Goal: Check status: Check status

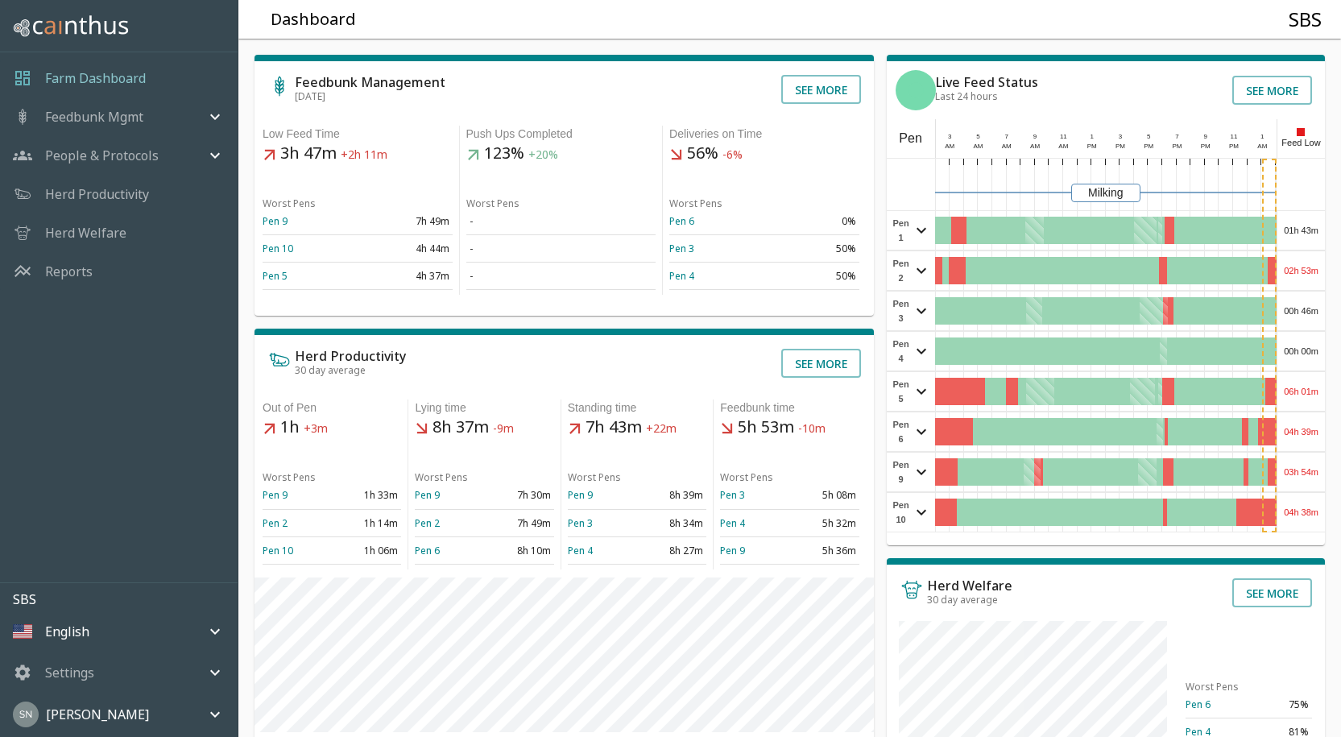
click at [1294, 230] on div "01h 43m" at bounding box center [1301, 230] width 48 height 39
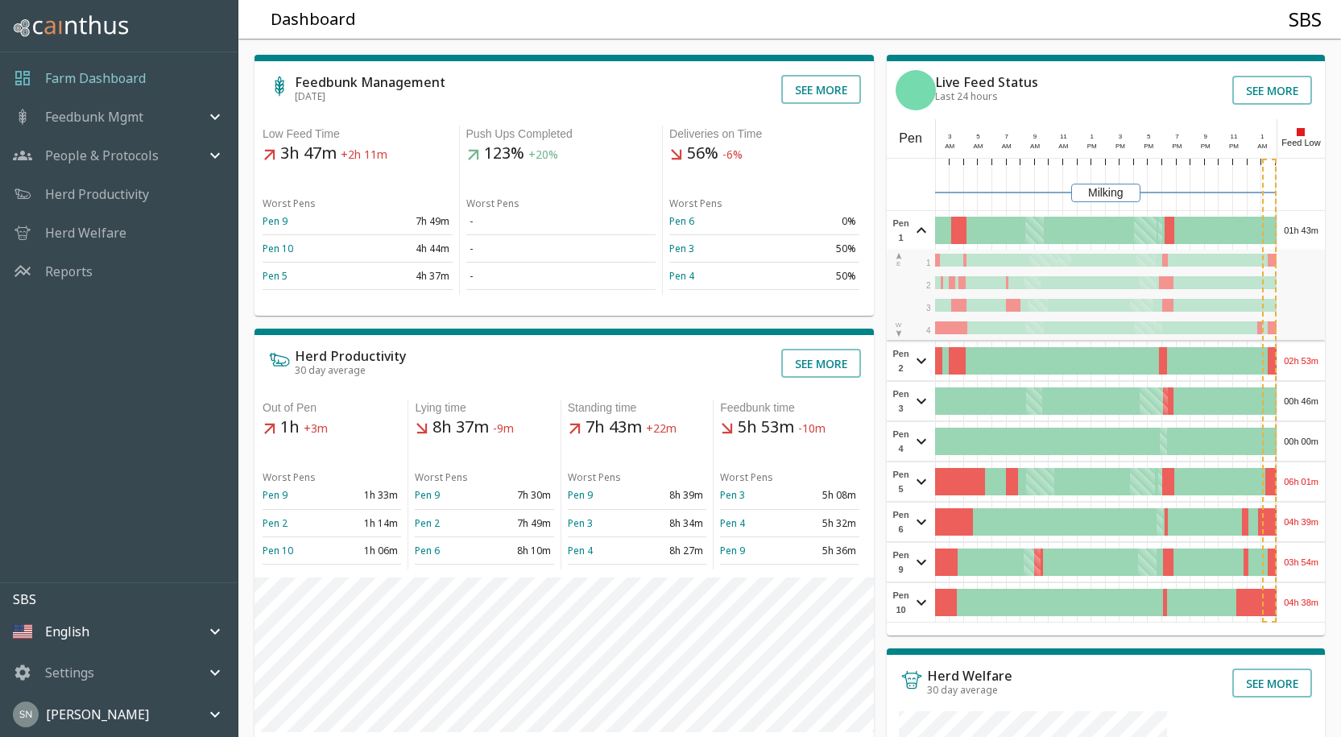
click at [1294, 230] on div "01h 43m" at bounding box center [1301, 230] width 48 height 39
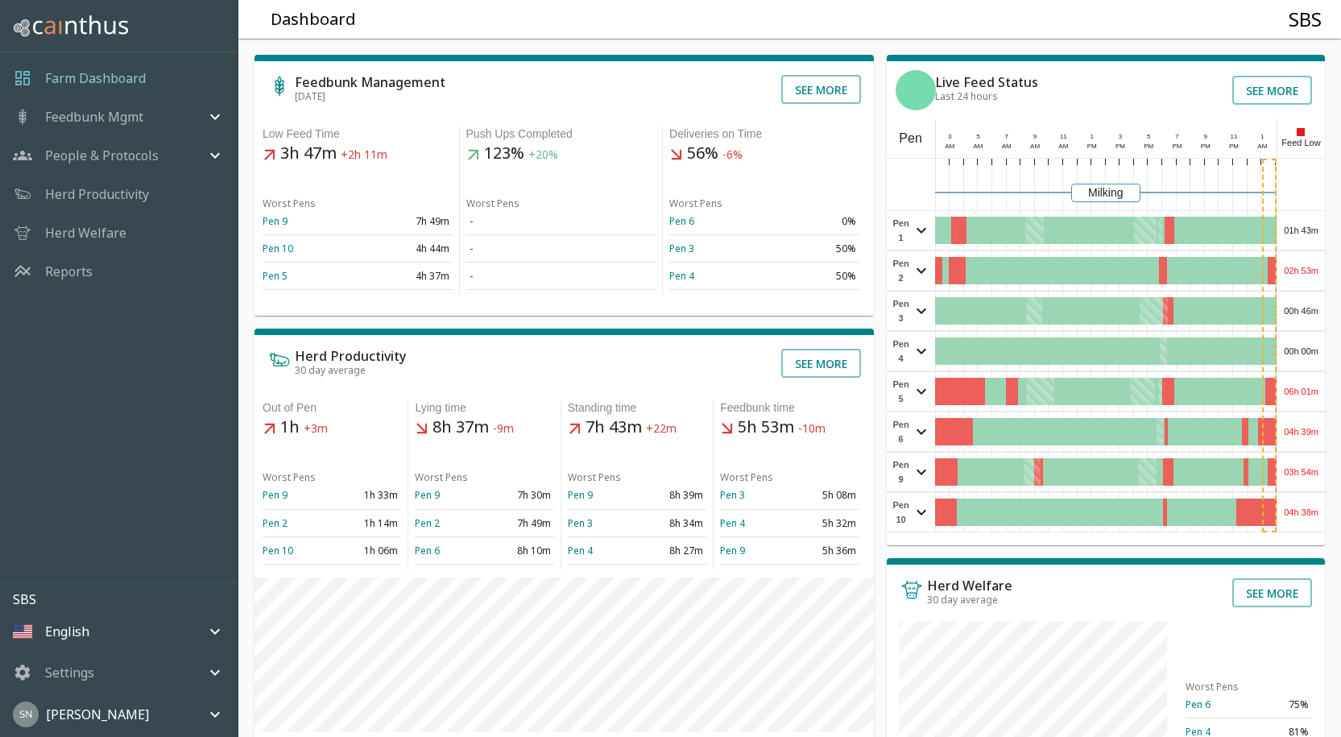
click at [1306, 228] on div "01h 43m" at bounding box center [1301, 230] width 48 height 39
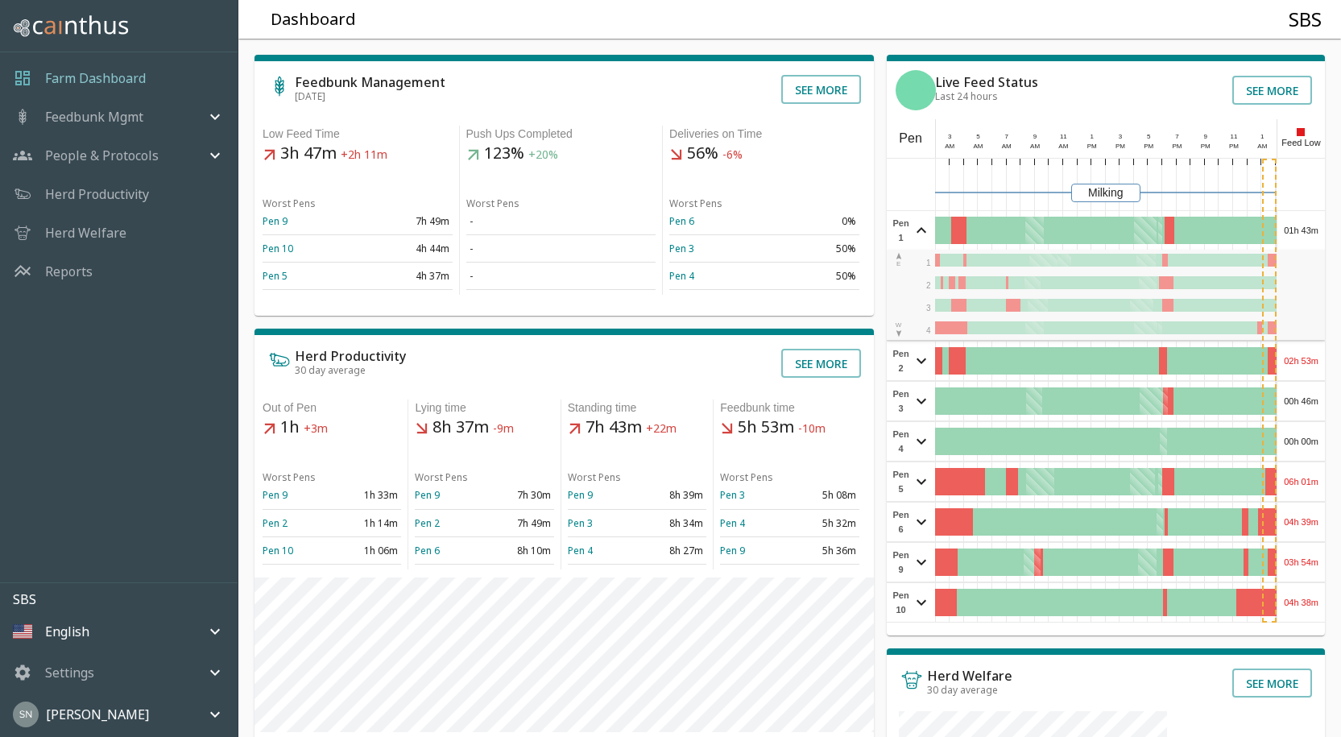
click at [1306, 228] on div "01h 43m" at bounding box center [1301, 230] width 48 height 39
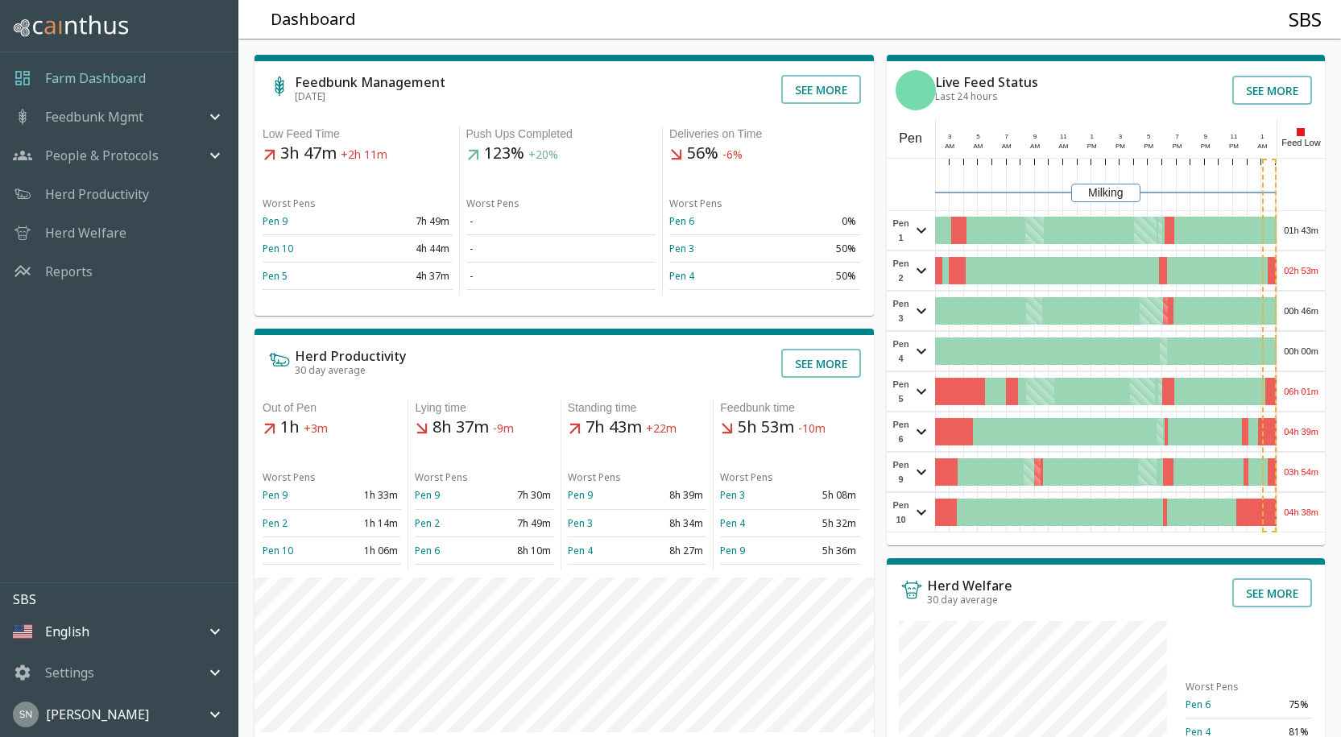
click at [1307, 267] on div "02h 53m" at bounding box center [1301, 270] width 48 height 39
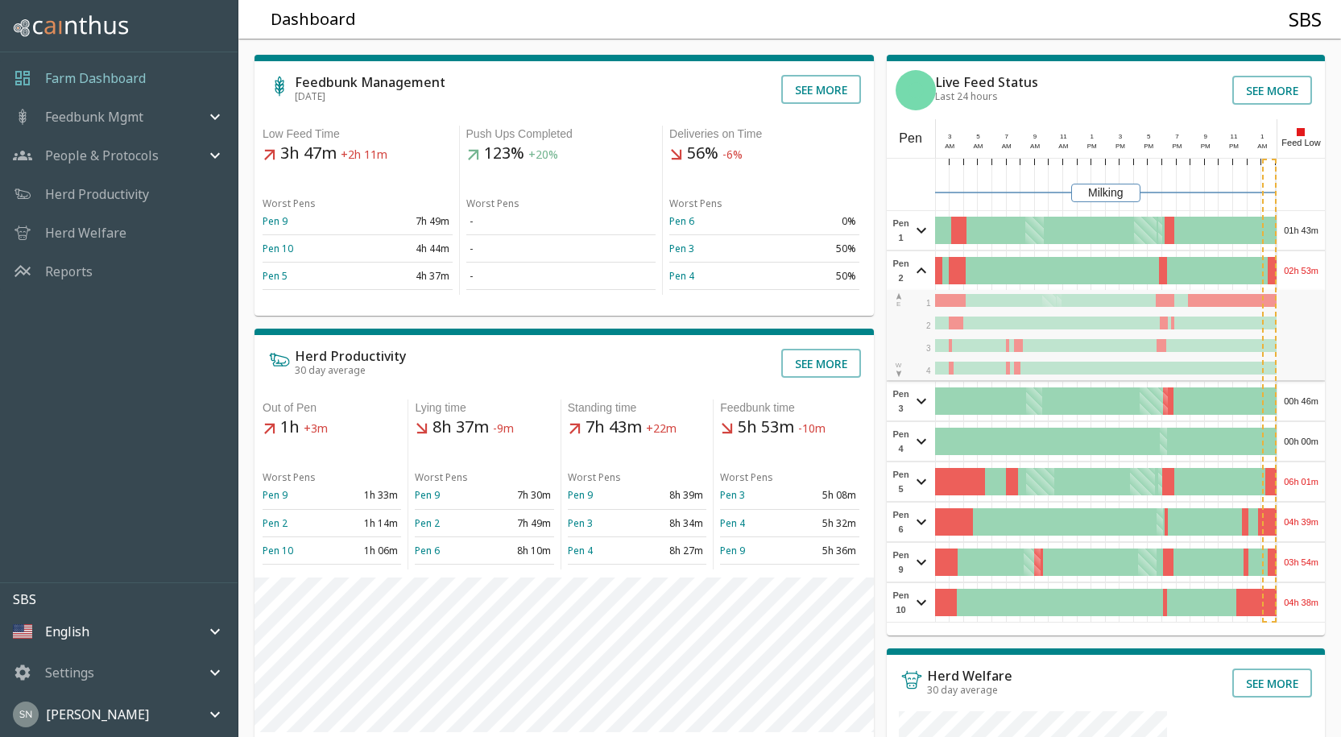
click at [1307, 267] on div "02h 53m" at bounding box center [1301, 270] width 48 height 39
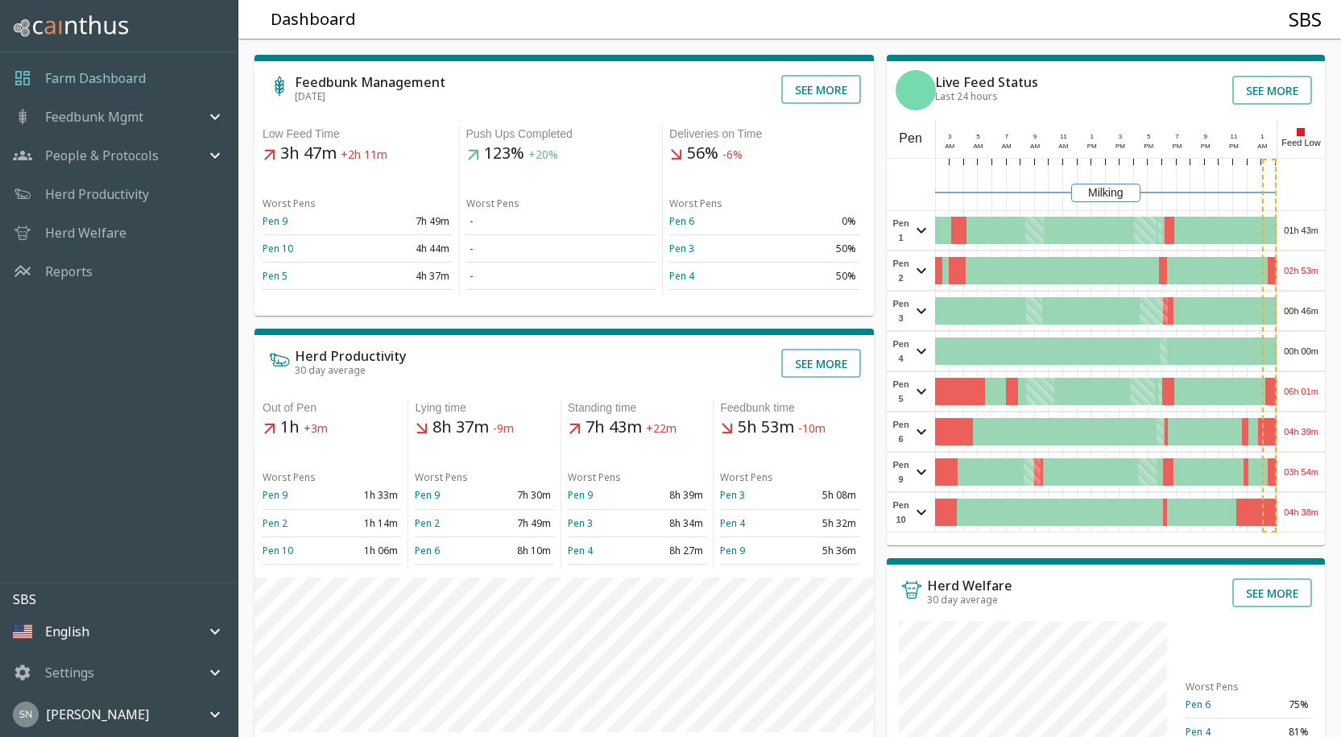
click at [1298, 304] on div "00h 46m" at bounding box center [1301, 311] width 48 height 39
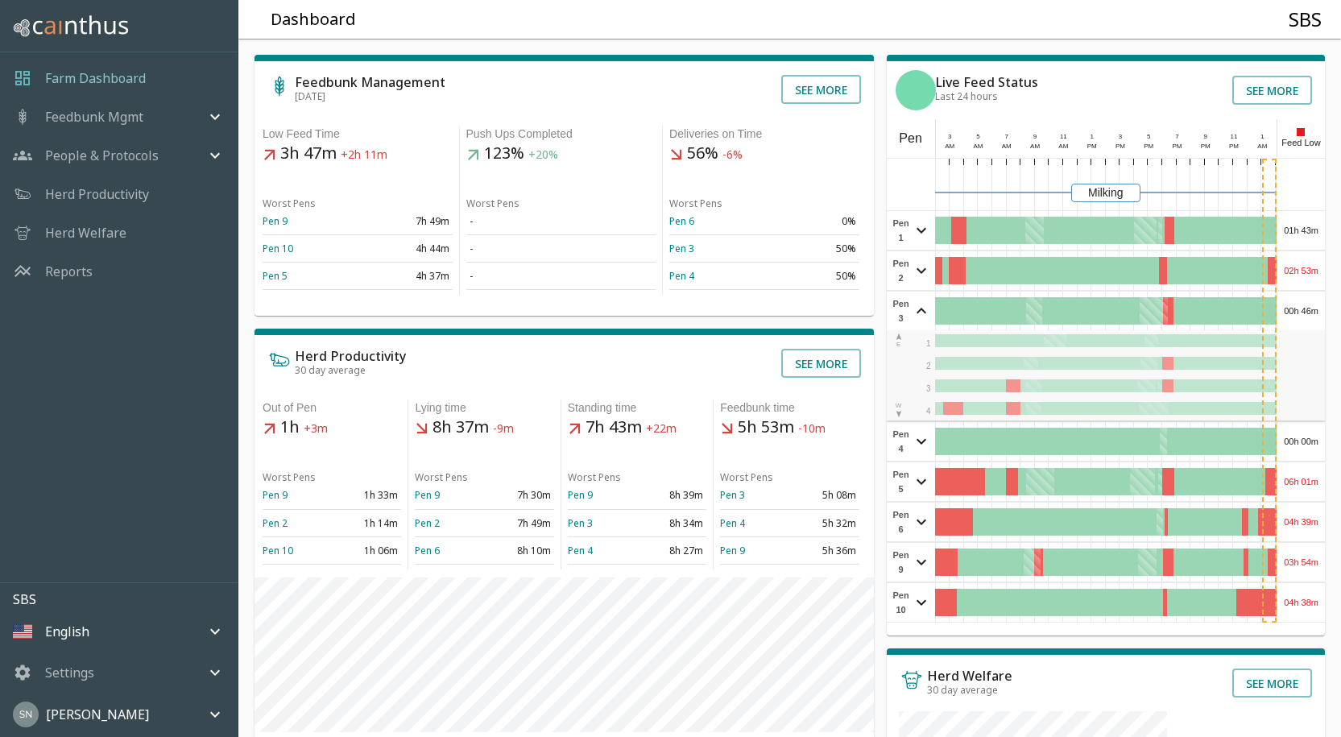
click at [1298, 304] on div "00h 46m" at bounding box center [1301, 311] width 48 height 39
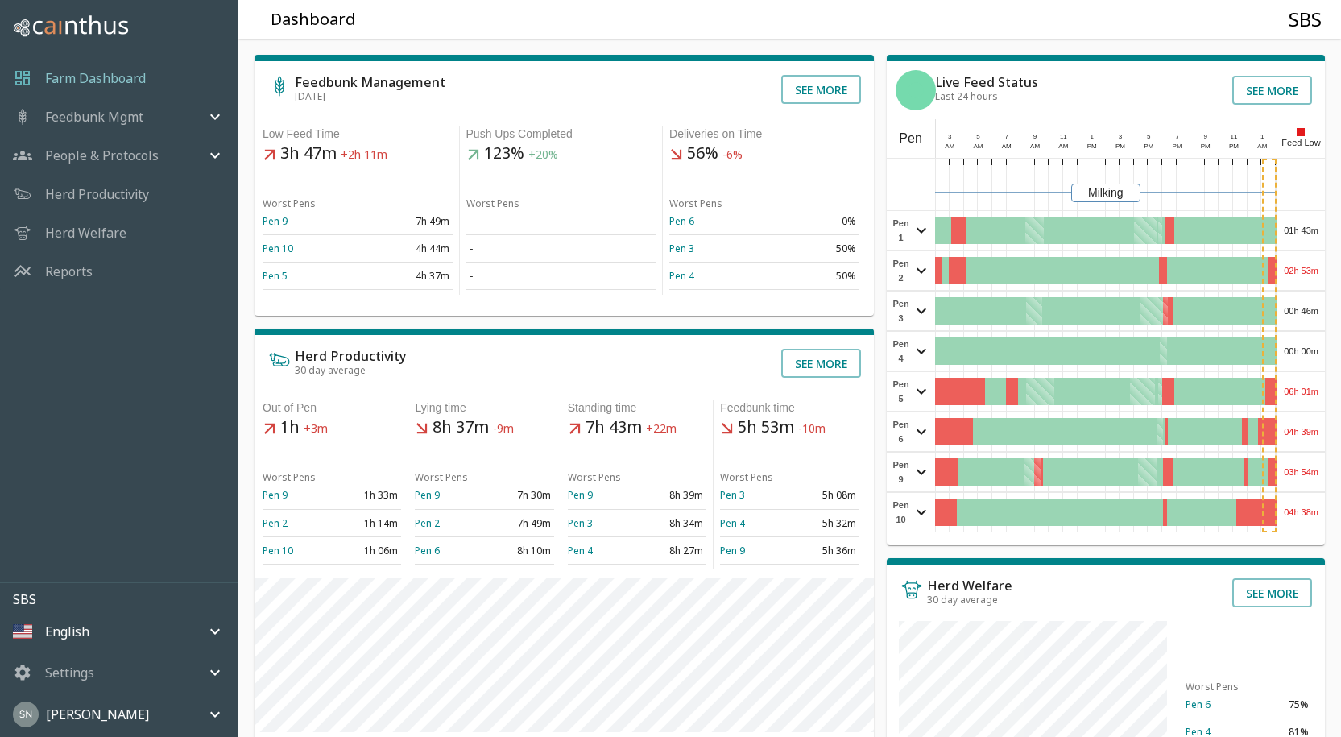
click at [1289, 359] on div "00h 00m" at bounding box center [1301, 351] width 48 height 39
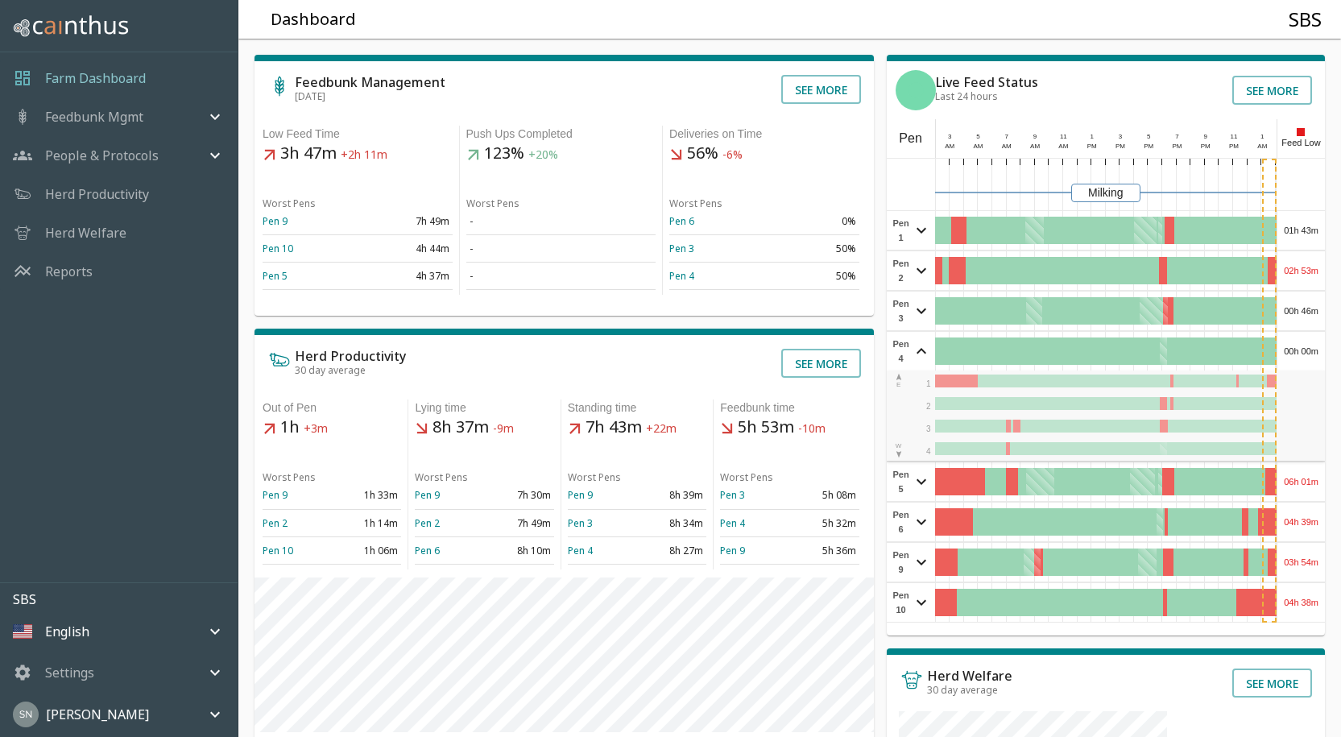
click at [1291, 357] on div "00h 00m" at bounding box center [1301, 351] width 48 height 39
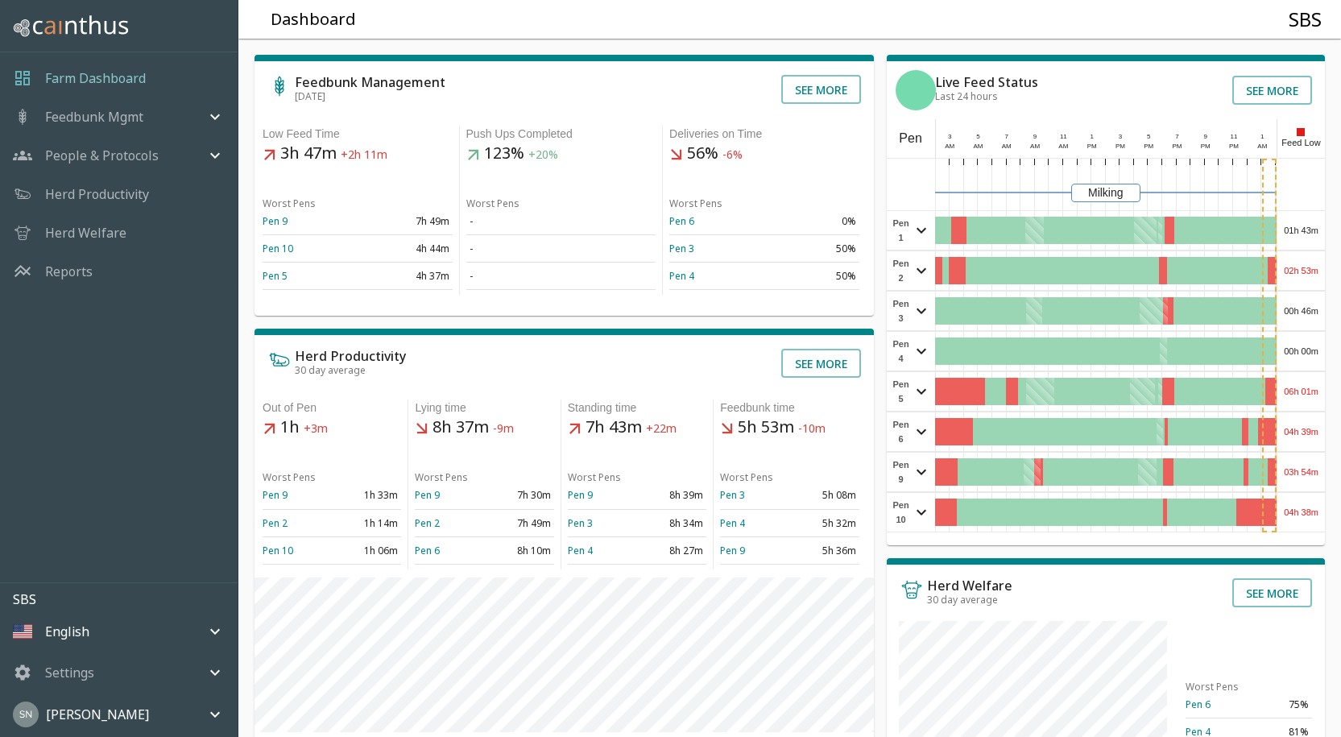
click at [1295, 377] on div "06h 01m" at bounding box center [1301, 391] width 48 height 39
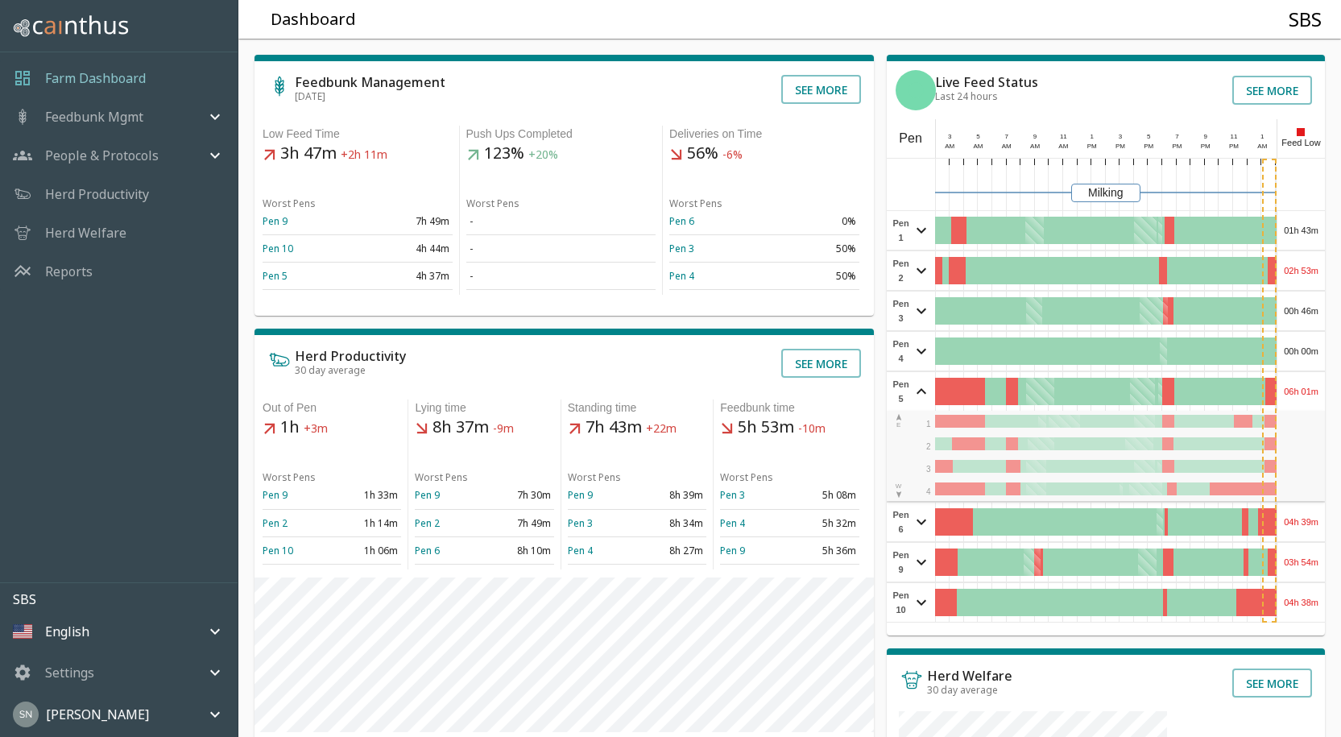
click at [1295, 377] on div "06h 01m" at bounding box center [1301, 391] width 48 height 39
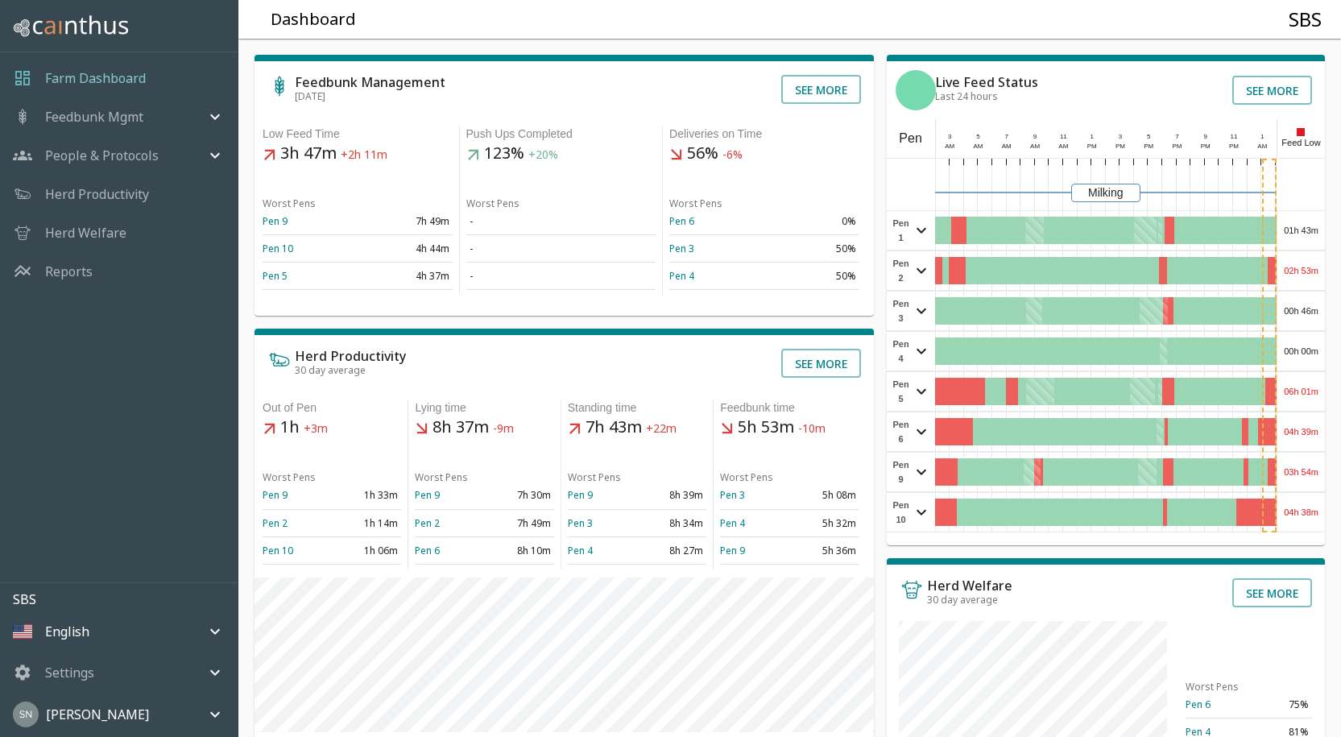
click at [1292, 435] on div "04h 39m" at bounding box center [1301, 431] width 48 height 39
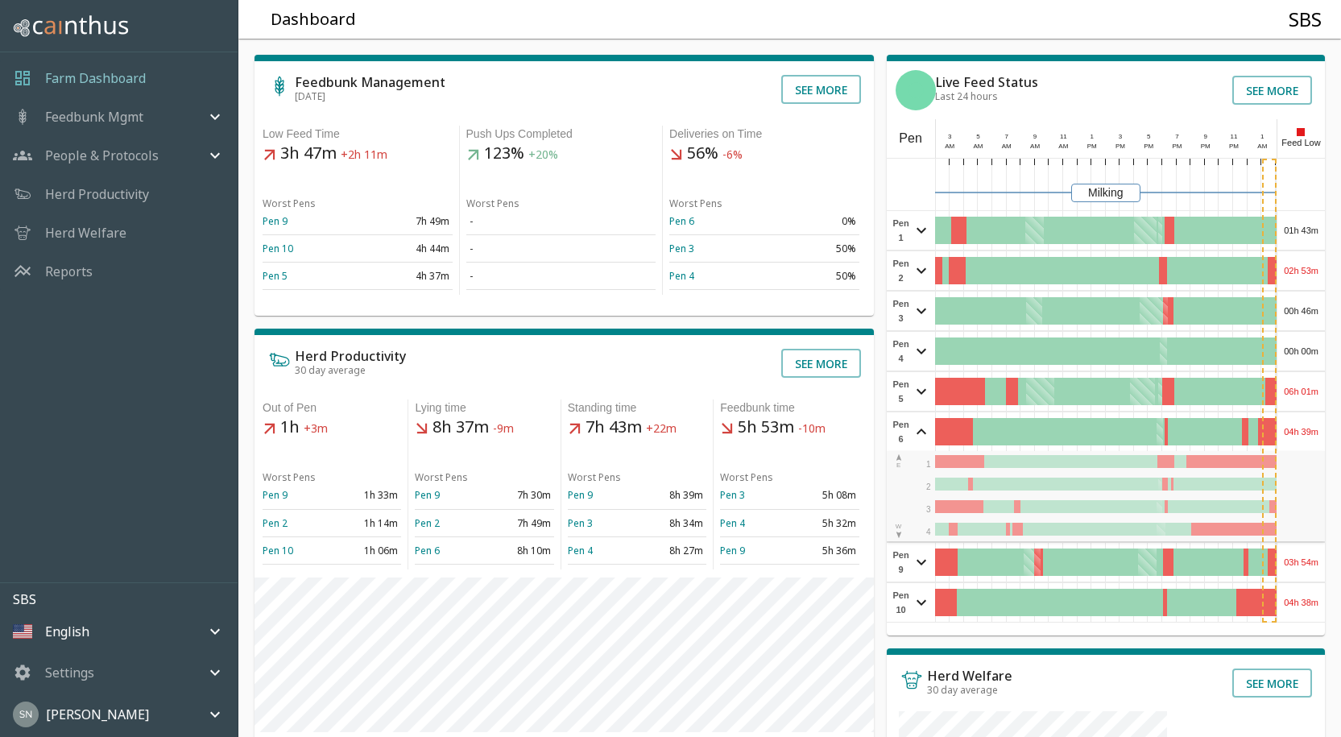
click at [1292, 435] on div "04h 39m" at bounding box center [1301, 431] width 48 height 39
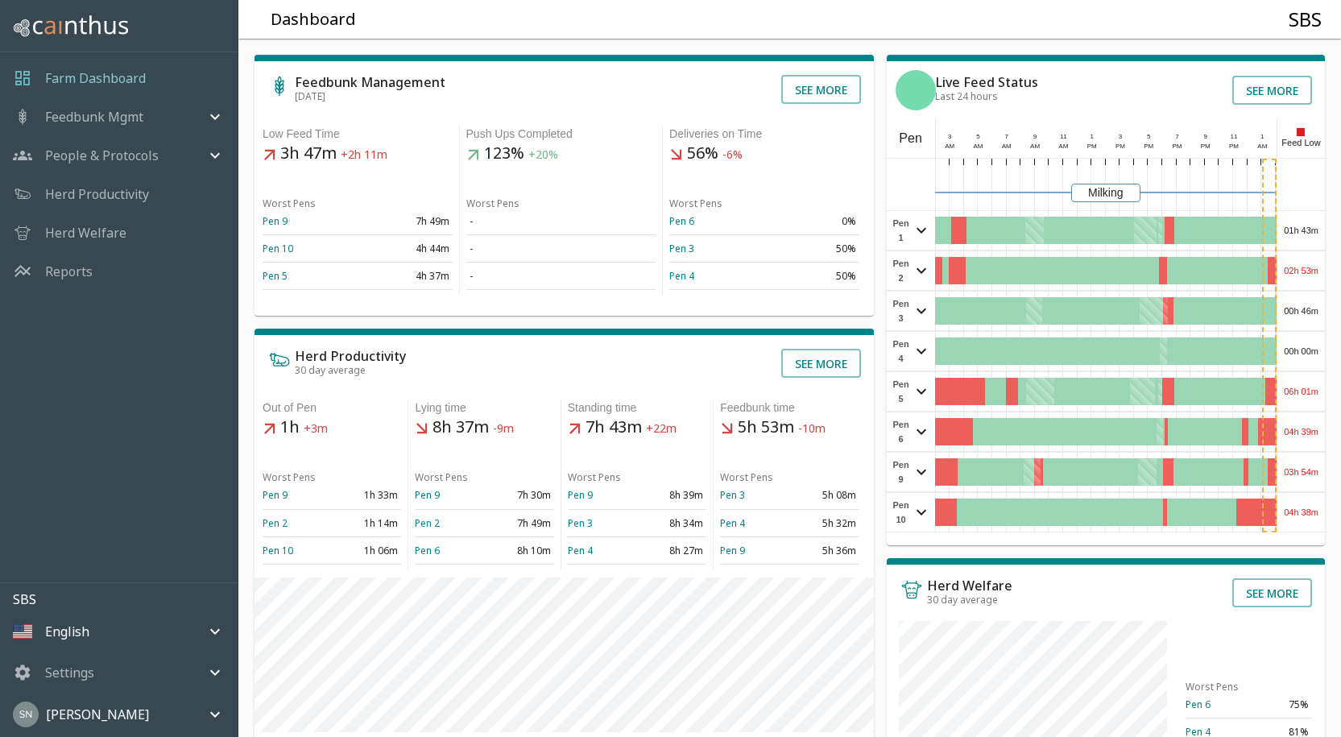
click at [1300, 475] on div "03h 54m" at bounding box center [1301, 472] width 48 height 39
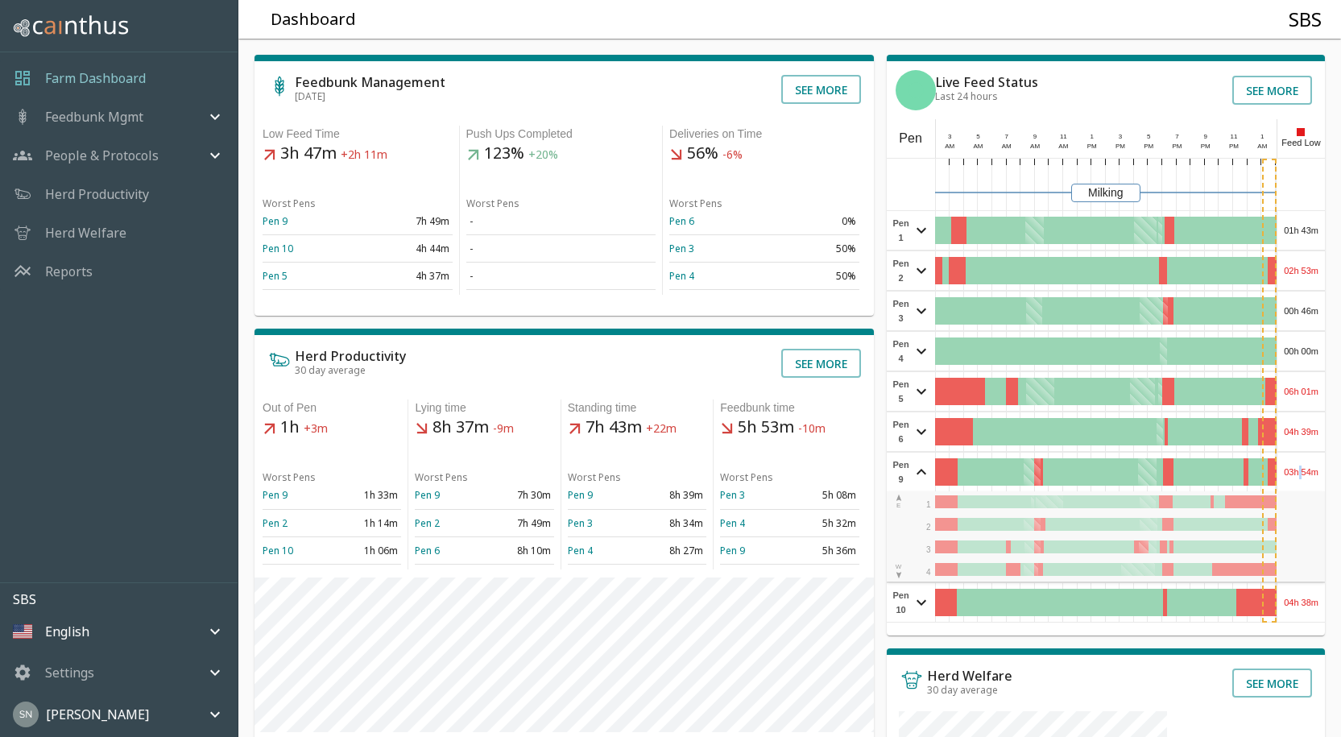
click at [1301, 471] on div "03h 54m" at bounding box center [1301, 472] width 48 height 39
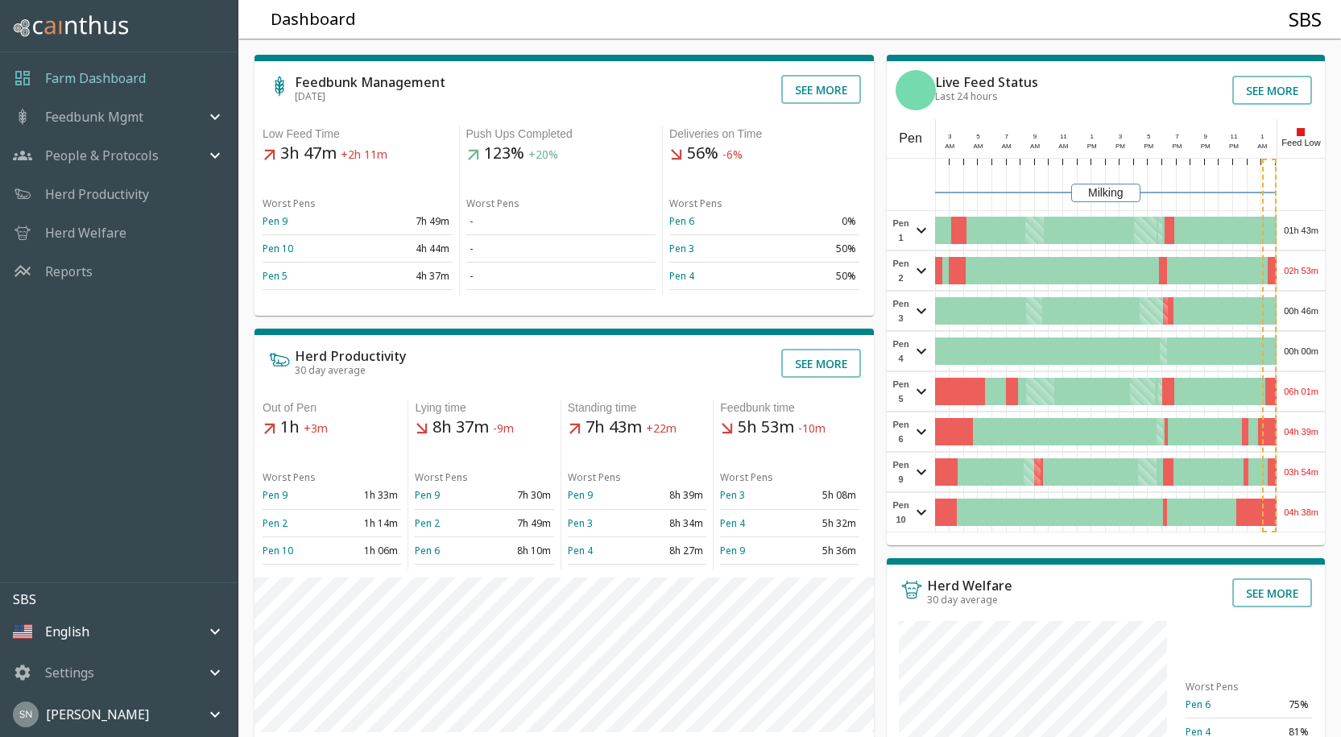
click at [1291, 505] on div "04h 38m" at bounding box center [1301, 512] width 48 height 39
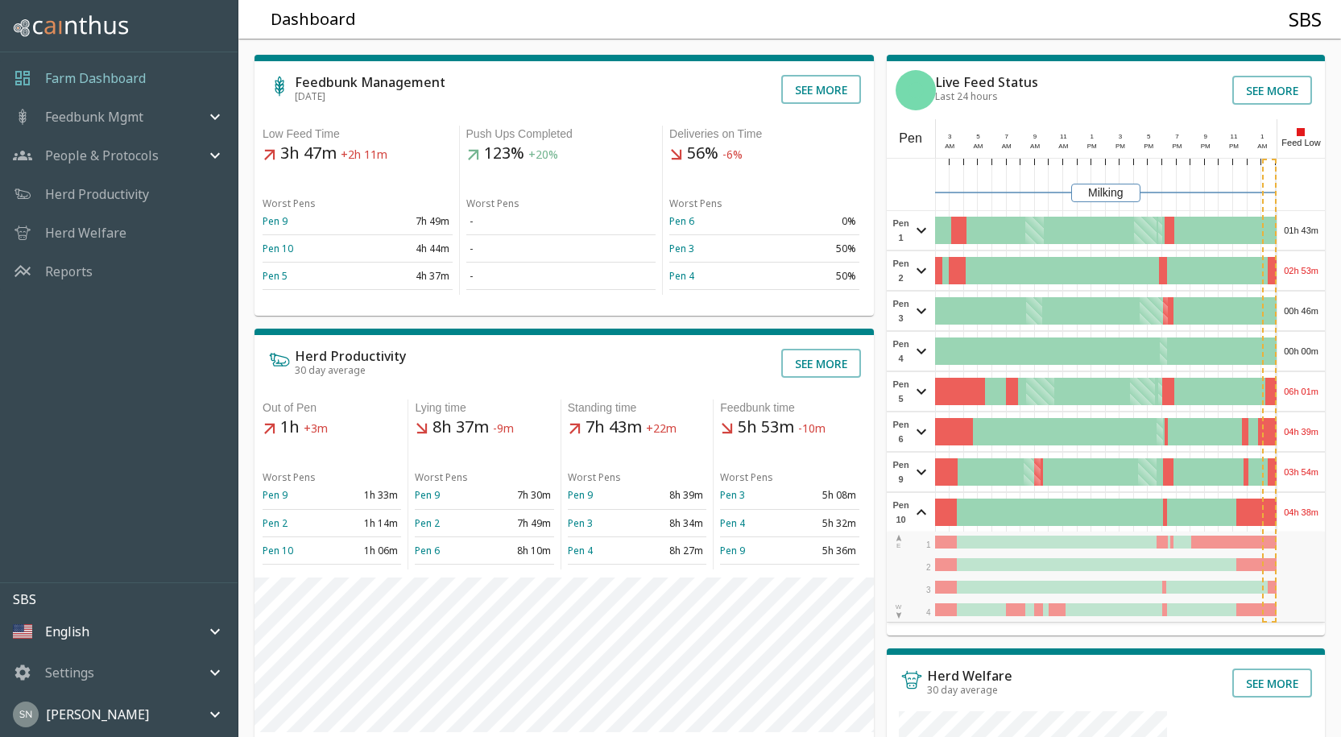
click at [1292, 503] on div "04h 38m" at bounding box center [1301, 512] width 48 height 39
